Goal: Submit feedback/report problem

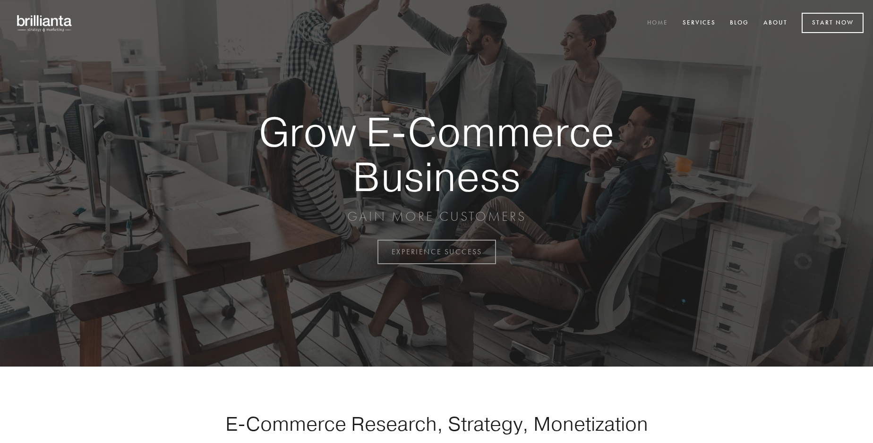
scroll to position [2476, 0]
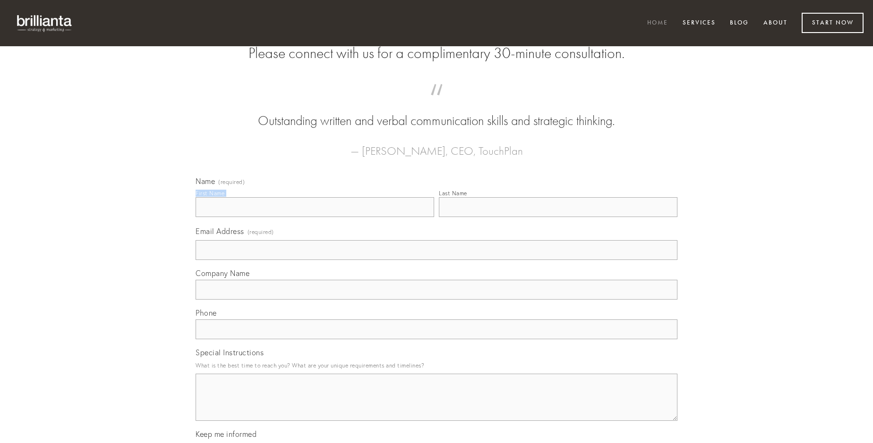
type input "[PERSON_NAME]"
click at [558, 217] on input "Last Name" at bounding box center [558, 207] width 238 height 20
type input "[PERSON_NAME]"
click at [436, 260] on input "Email Address (required)" at bounding box center [437, 250] width 482 height 20
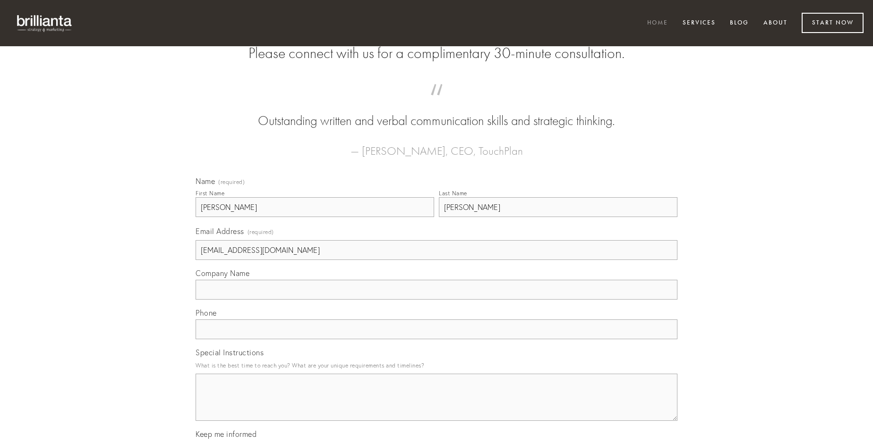
type input "[EMAIL_ADDRESS][DOMAIN_NAME]"
click at [436, 300] on input "Company Name" at bounding box center [437, 290] width 482 height 20
type input "colligo"
click at [436, 340] on input "text" at bounding box center [437, 330] width 482 height 20
click at [436, 406] on textarea "Special Instructions" at bounding box center [437, 397] width 482 height 47
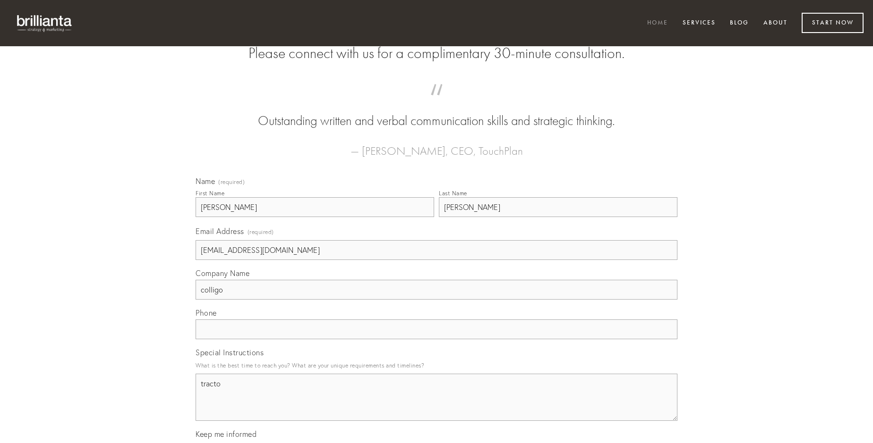
type textarea "tracto"
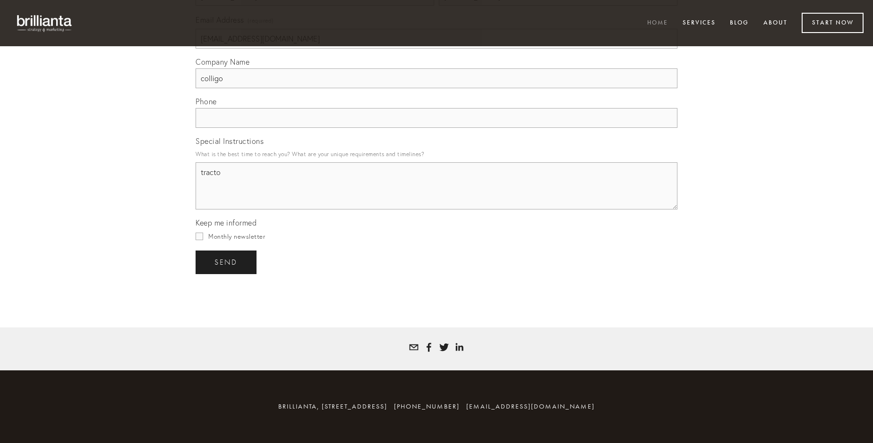
click at [227, 262] on span "send" at bounding box center [225, 262] width 23 height 9
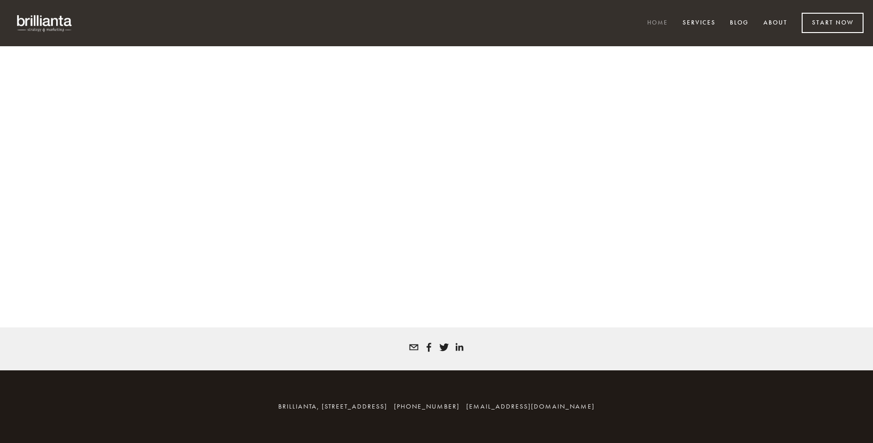
scroll to position [2463, 0]
